Goal: Task Accomplishment & Management: Manage account settings

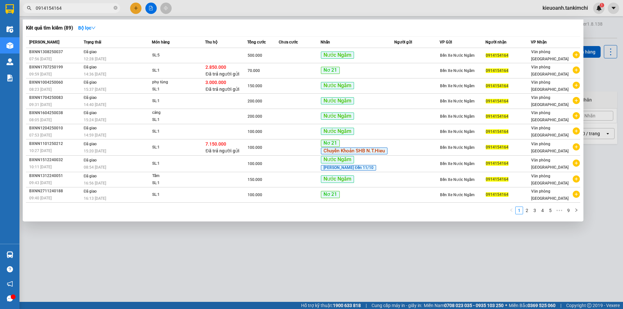
click at [113, 8] on span "0914154164" at bounding box center [71, 8] width 97 height 10
click at [116, 9] on icon "close-circle" at bounding box center [116, 8] width 4 height 4
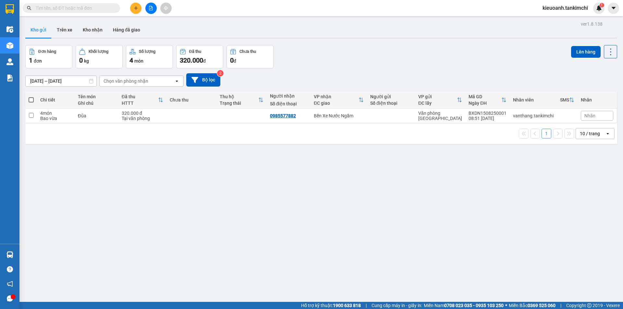
click at [101, 9] on input "text" at bounding box center [74, 8] width 77 height 7
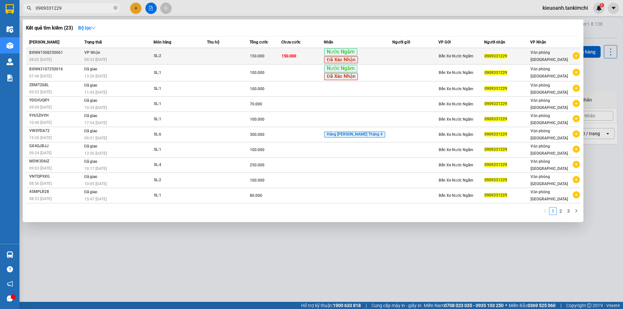
type input "0909331229"
click at [133, 60] on div "09:33 [DATE]" at bounding box center [118, 59] width 69 height 7
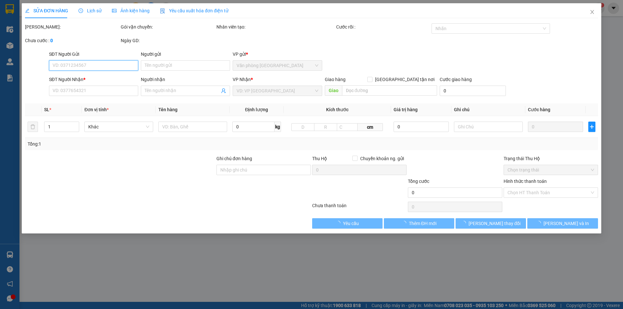
type input "0909331229"
type input "150.000"
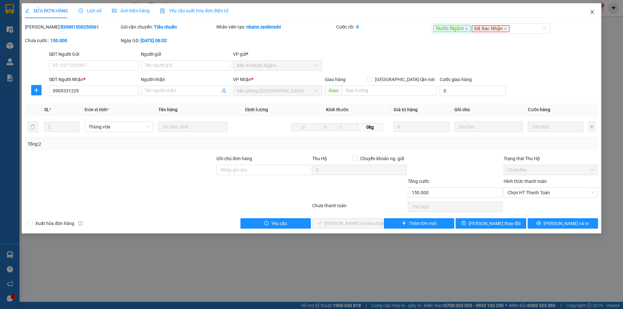
click at [593, 11] on icon "close" at bounding box center [592, 11] width 5 height 5
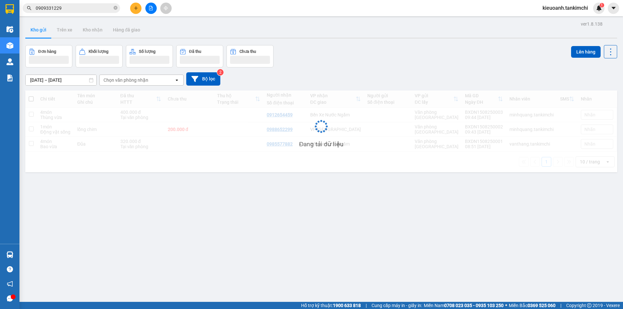
click at [83, 8] on input "0909331229" at bounding box center [74, 8] width 77 height 7
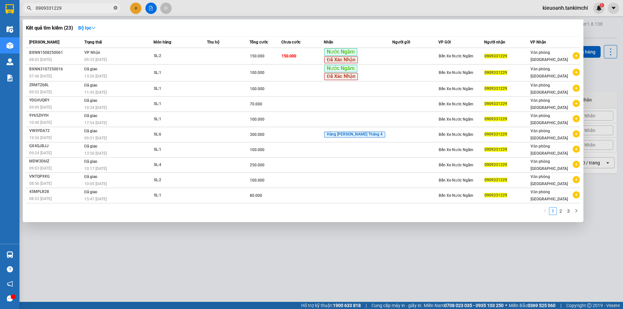
click at [117, 9] on icon "close-circle" at bounding box center [116, 8] width 4 height 4
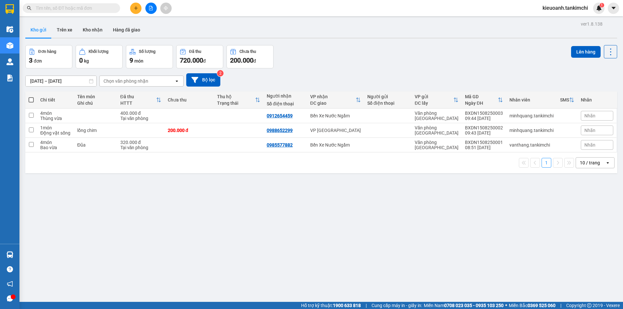
click at [102, 8] on input "text" at bounding box center [74, 8] width 77 height 7
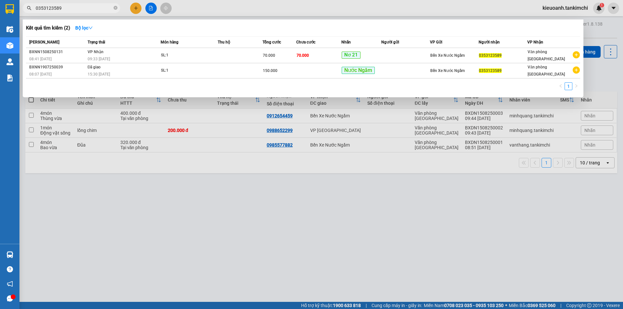
type input "0353123589"
click at [196, 14] on div at bounding box center [311, 154] width 623 height 309
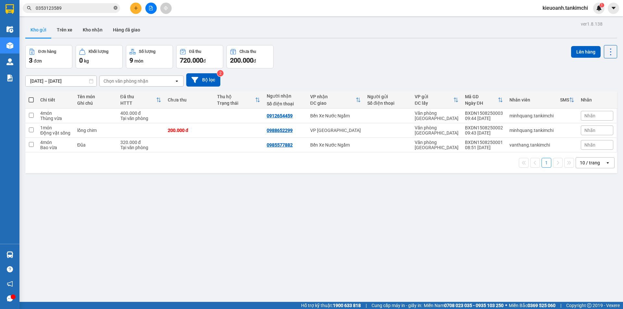
click at [116, 7] on icon "close-circle" at bounding box center [116, 8] width 4 height 4
click at [97, 9] on input "text" at bounding box center [74, 8] width 77 height 7
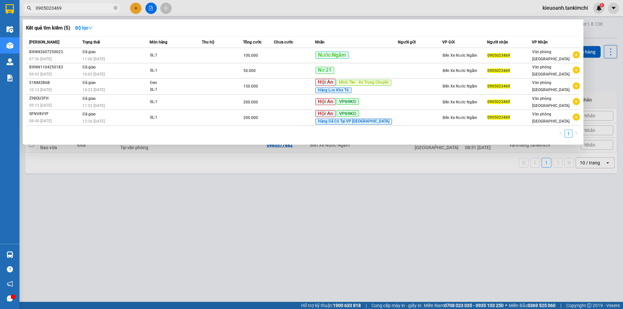
click at [79, 9] on input "0905023469" at bounding box center [74, 8] width 77 height 7
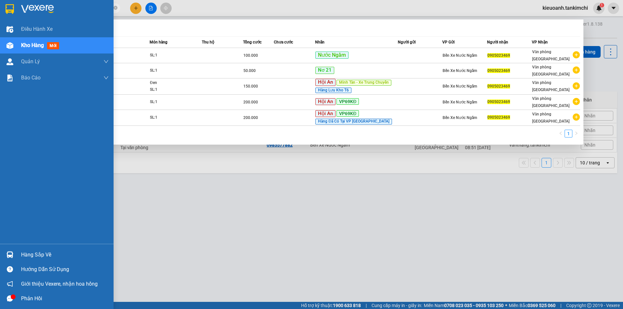
drag, startPoint x: 51, startPoint y: 11, endPoint x: 17, endPoint y: 15, distance: 34.3
click at [17, 15] on section "Kết quả tìm kiếm ( 5 ) Bộ lọc Mã ĐH Trạng thái Món hàng Thu hộ Tổng cước Chưa c…" at bounding box center [311, 154] width 623 height 309
type input "3469"
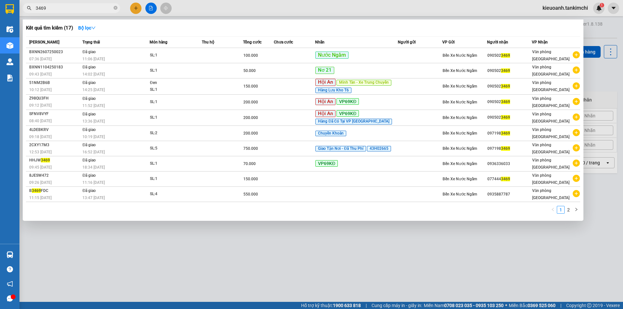
click at [89, 6] on input "3469" at bounding box center [74, 8] width 77 height 7
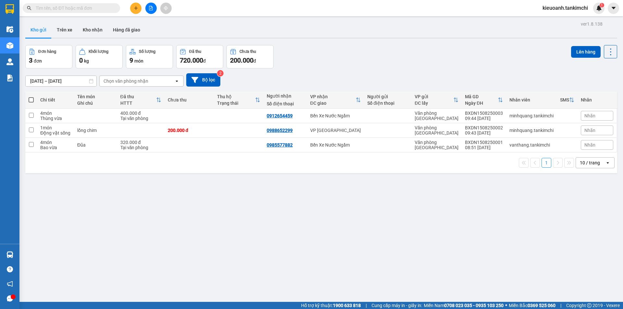
click at [99, 5] on input "text" at bounding box center [74, 8] width 77 height 7
click at [100, 9] on input "text" at bounding box center [74, 8] width 77 height 7
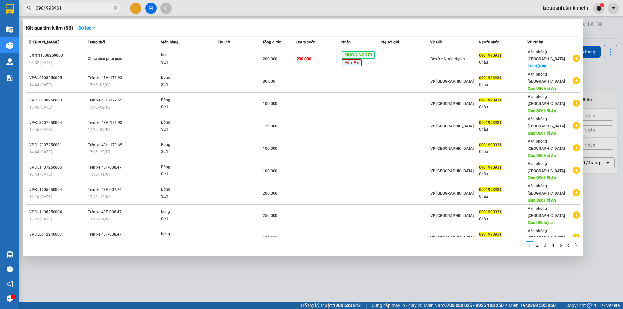
type input "0901993931"
